Goal: Find contact information: Find contact information

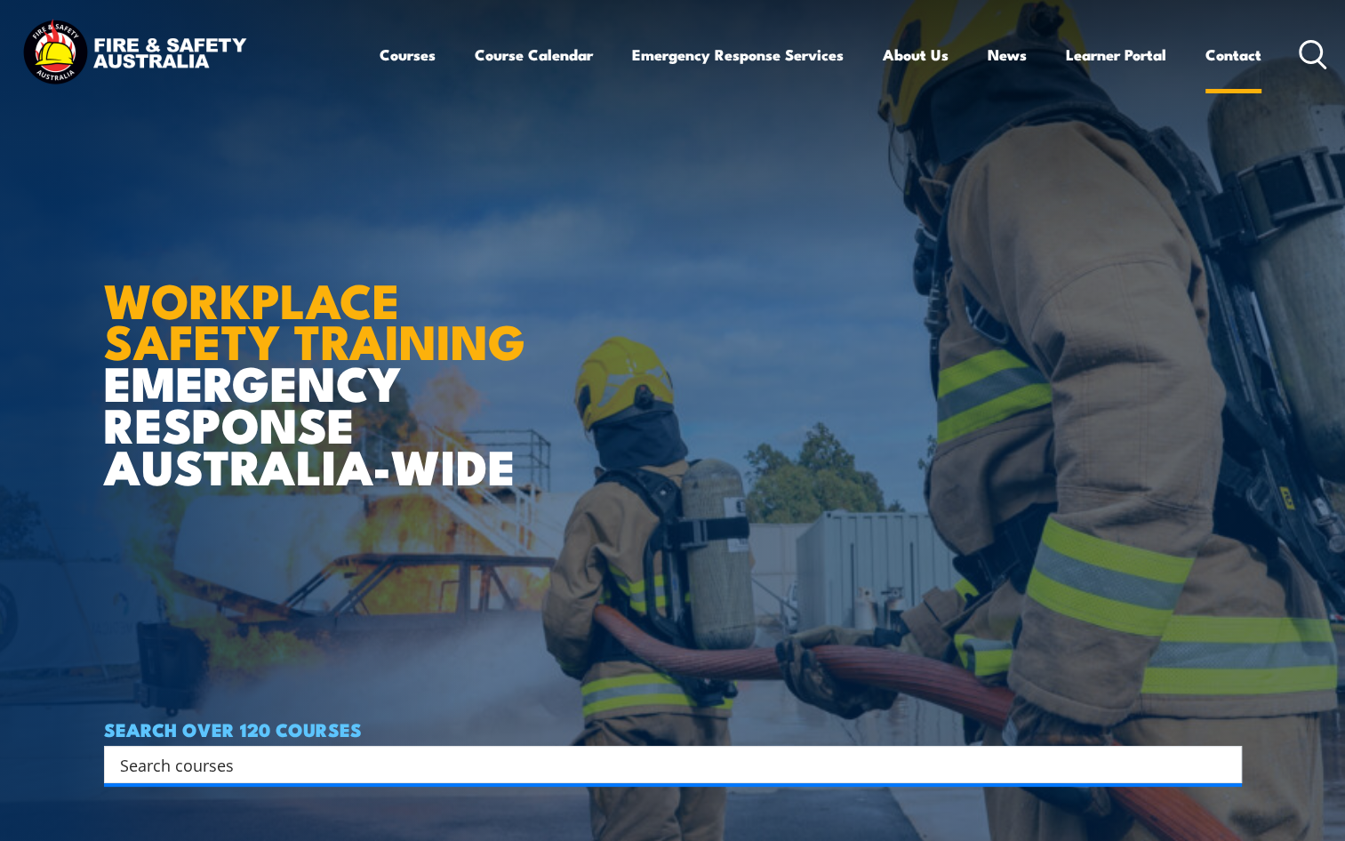
click at [1229, 62] on link "Contact" at bounding box center [1234, 54] width 56 height 47
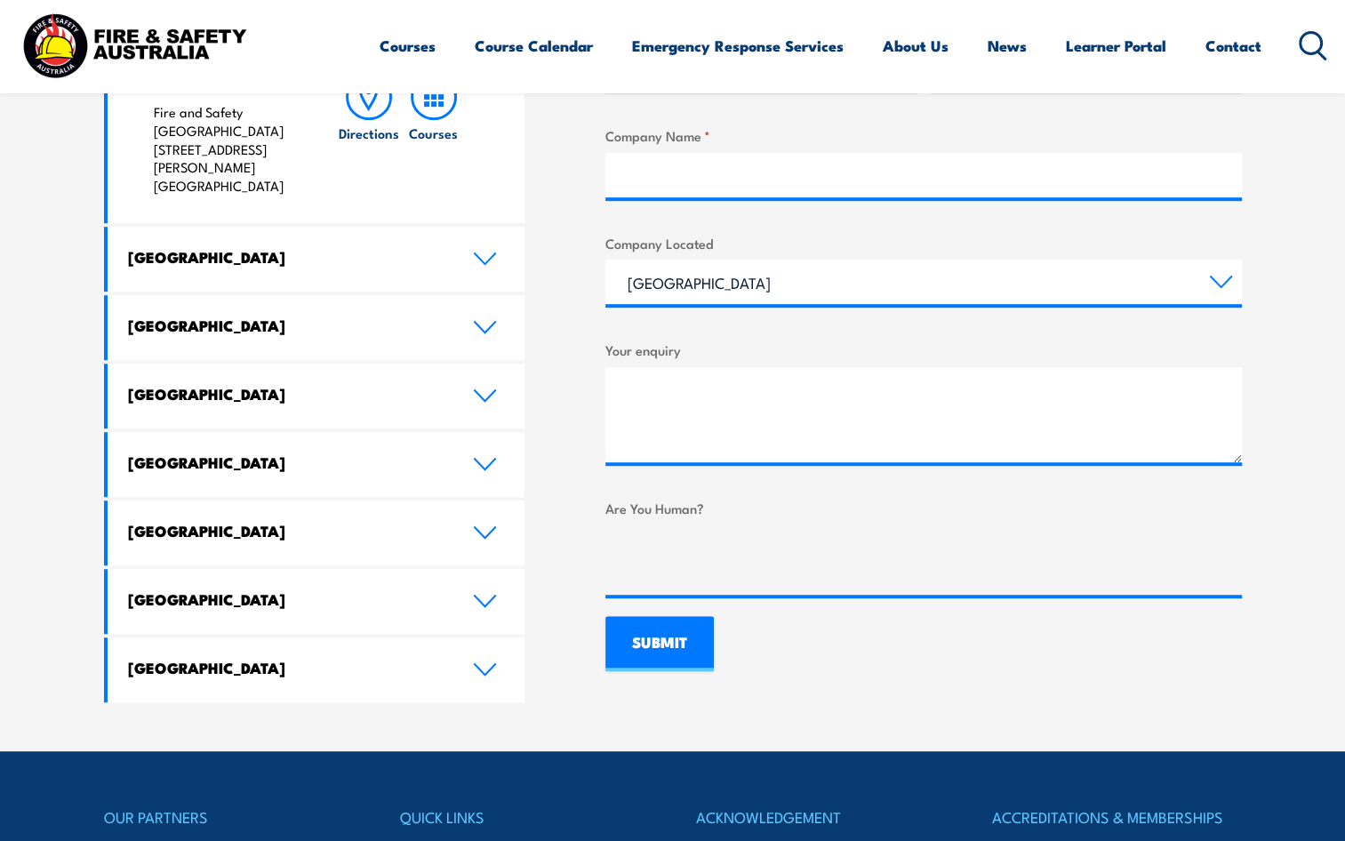
scroll to position [920, 0]
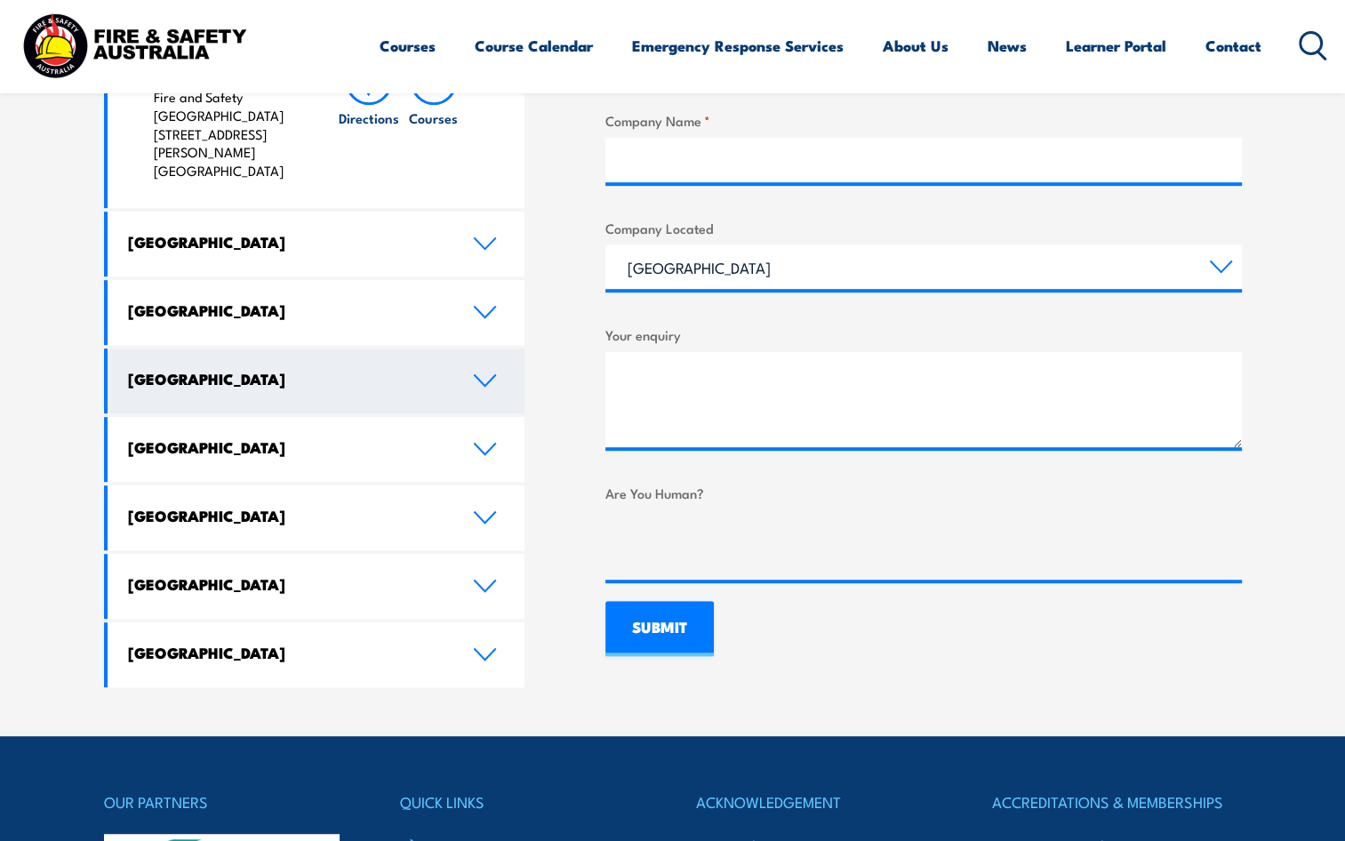
click at [492, 374] on icon at bounding box center [485, 381] width 24 height 14
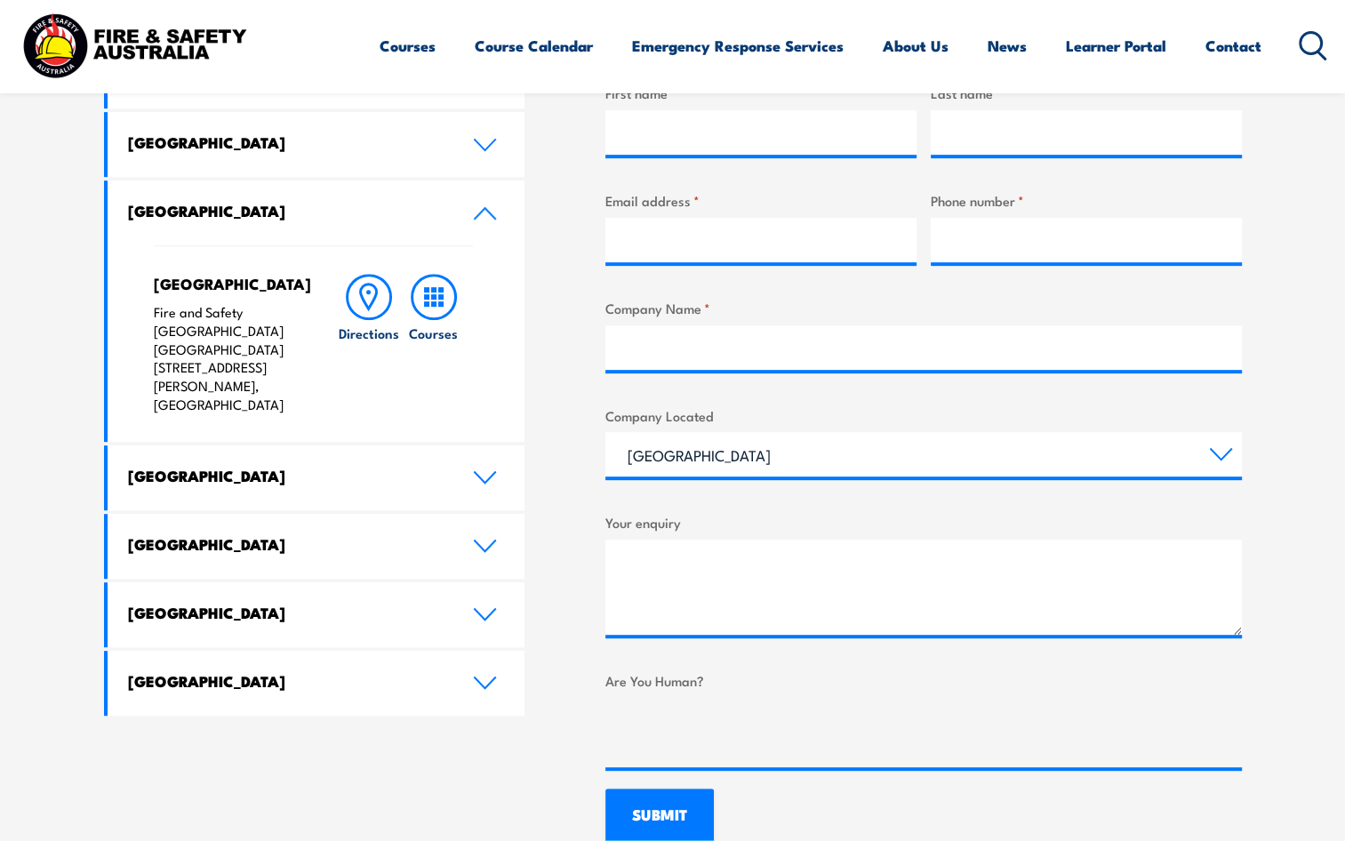
scroll to position [732, 0]
click at [309, 39] on div "Courses Course Calendar Emergency Response Services Services Overview Emergency…" at bounding box center [673, 45] width 1310 height 76
click at [492, 309] on div "North Lake Fire and Safety [GEOGRAPHIC_DATA] [GEOGRAPHIC_DATA] [STREET_ADDRESS]…" at bounding box center [317, 344] width 418 height 197
